Goal: Task Accomplishment & Management: Use online tool/utility

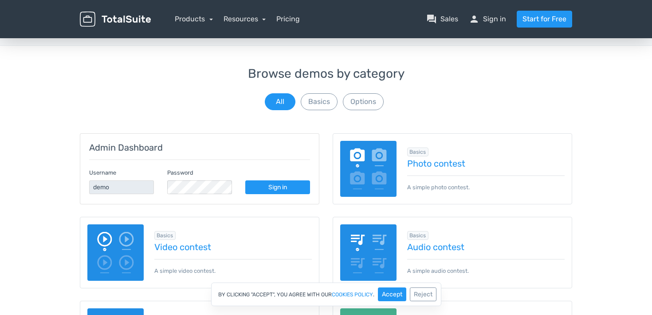
scroll to position [33, 0]
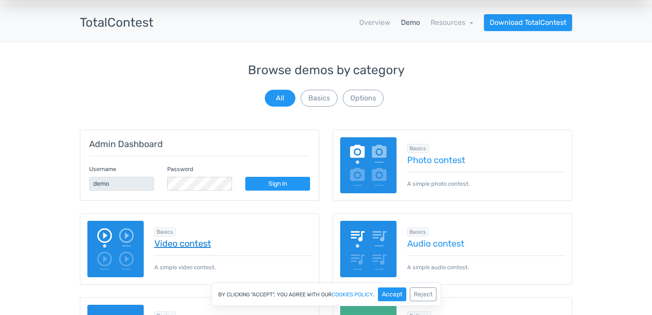
click at [188, 243] on link "Video contest" at bounding box center [233, 243] width 158 height 10
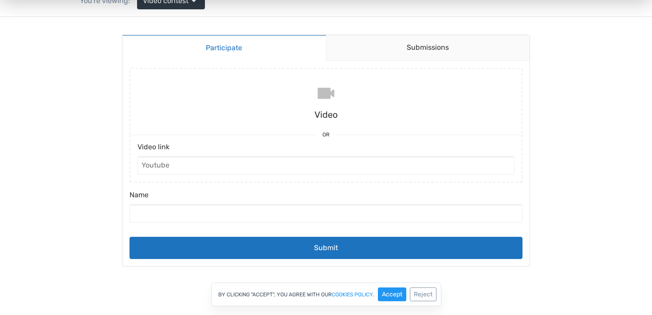
scroll to position [91, 0]
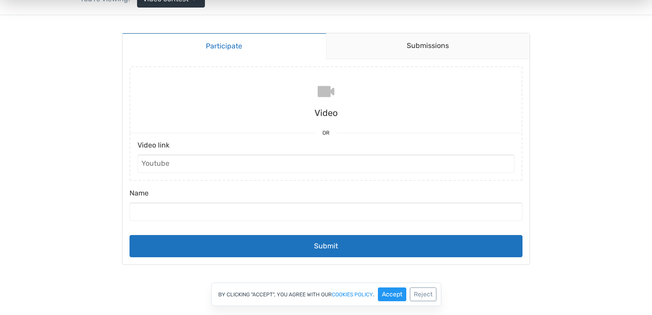
click at [374, 67] on input "file" at bounding box center [326, 99] width 400 height 67
click at [426, 49] on link "Submissions" at bounding box center [428, 46] width 204 height 26
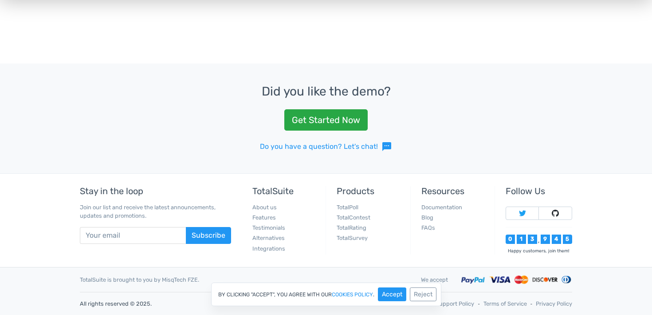
scroll to position [0, 0]
